Goal: Find specific page/section: Find specific page/section

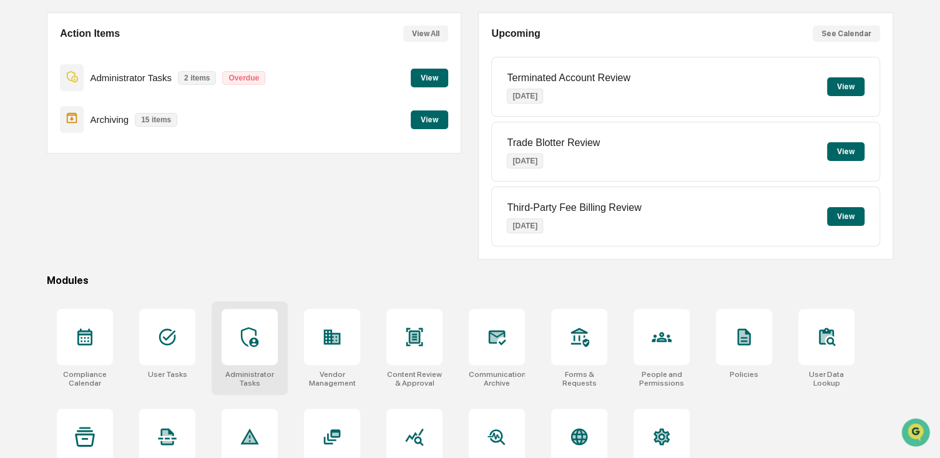
scroll to position [147, 0]
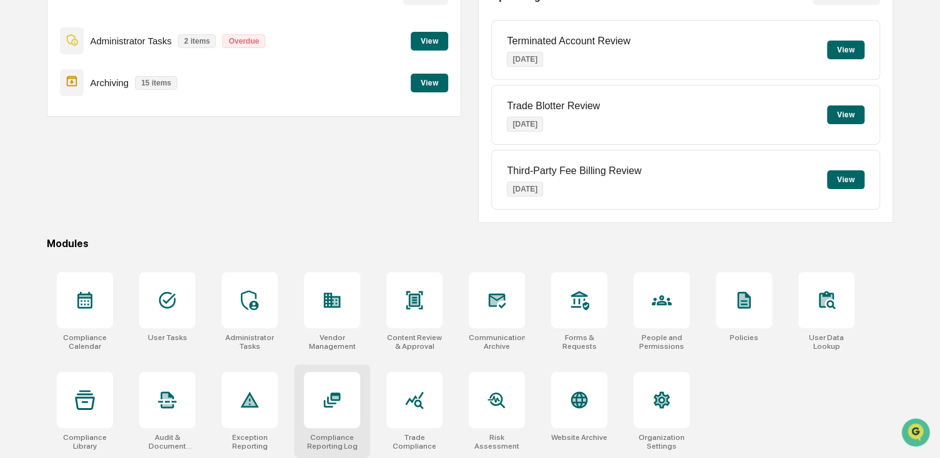
click at [325, 442] on div "Compliance Reporting Log" at bounding box center [332, 441] width 56 height 17
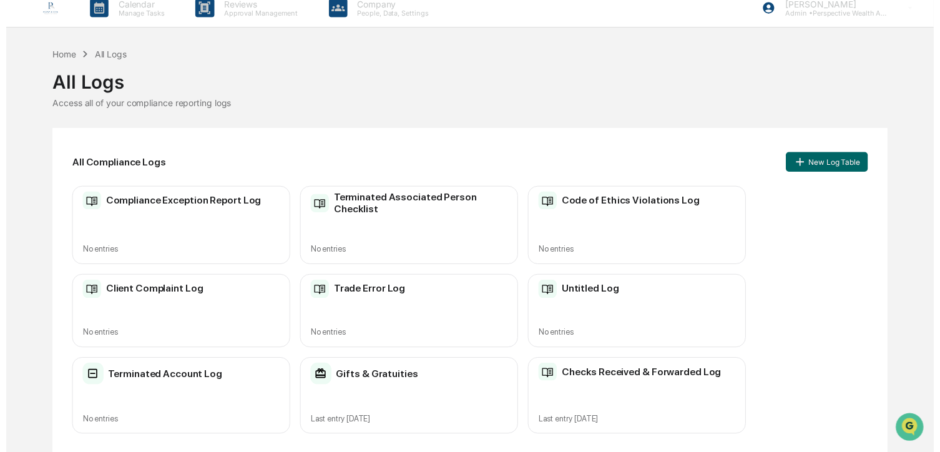
scroll to position [13, 0]
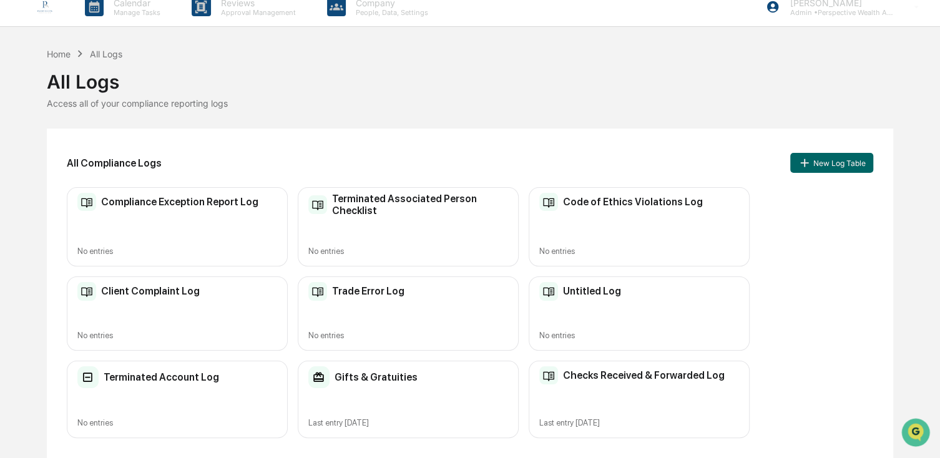
click at [620, 372] on h2 "Checks Received & Forwarded Log" at bounding box center [644, 375] width 162 height 12
